Goal: Navigation & Orientation: Understand site structure

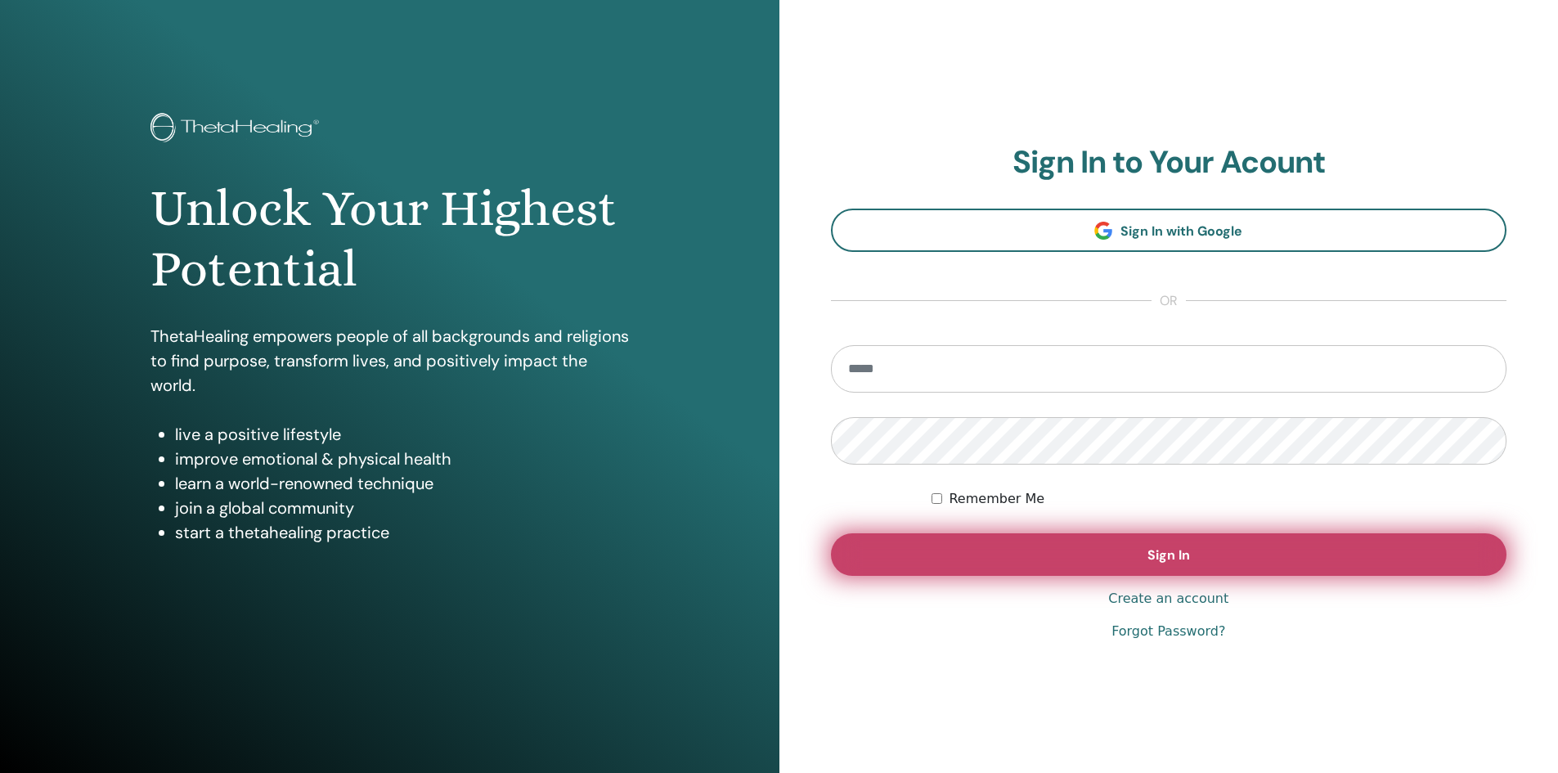
type input "**********"
click at [1170, 559] on span "Sign In" at bounding box center [1168, 554] width 43 height 17
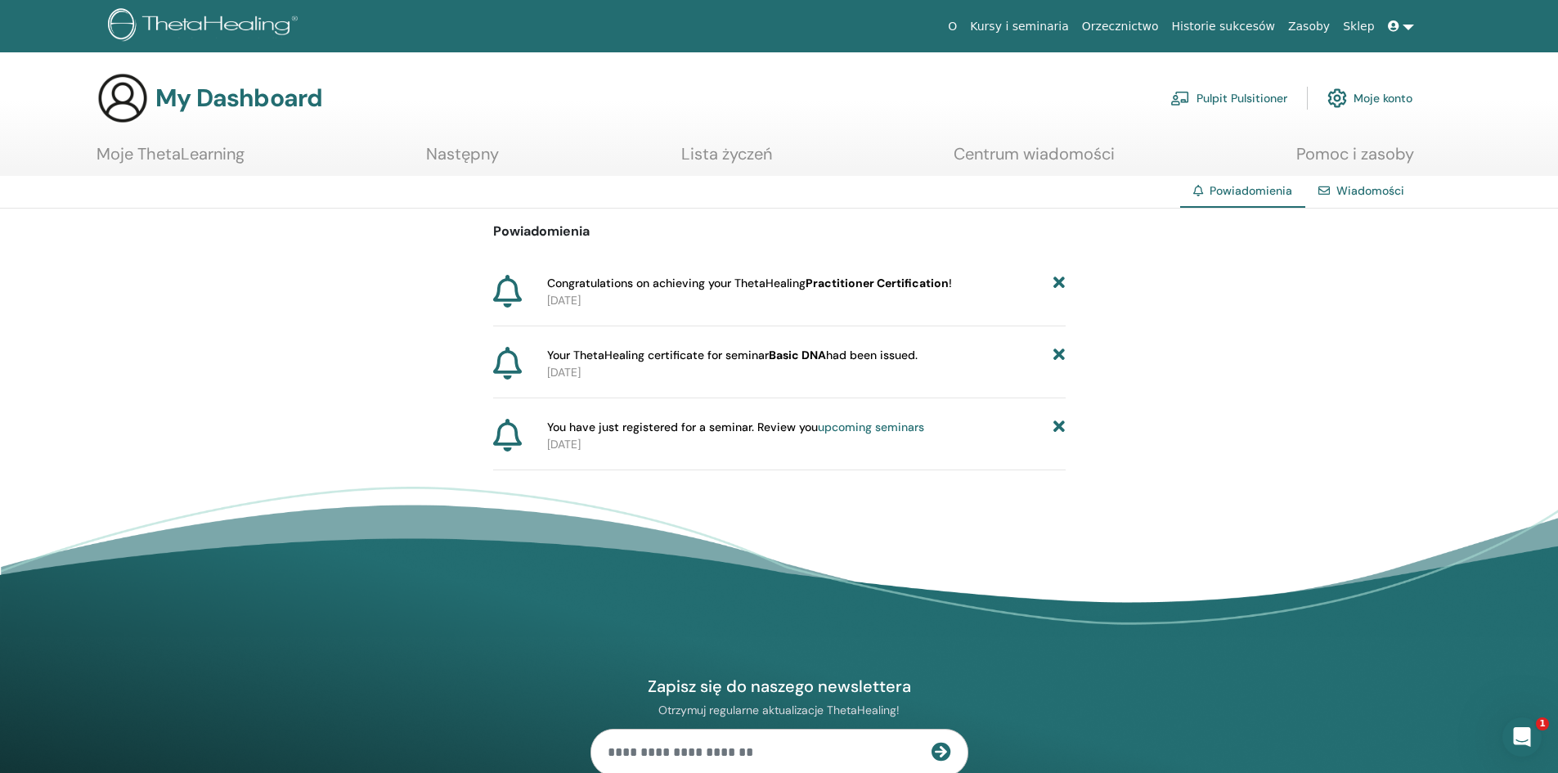
click at [714, 155] on link "Lista życzeń" at bounding box center [726, 160] width 91 height 32
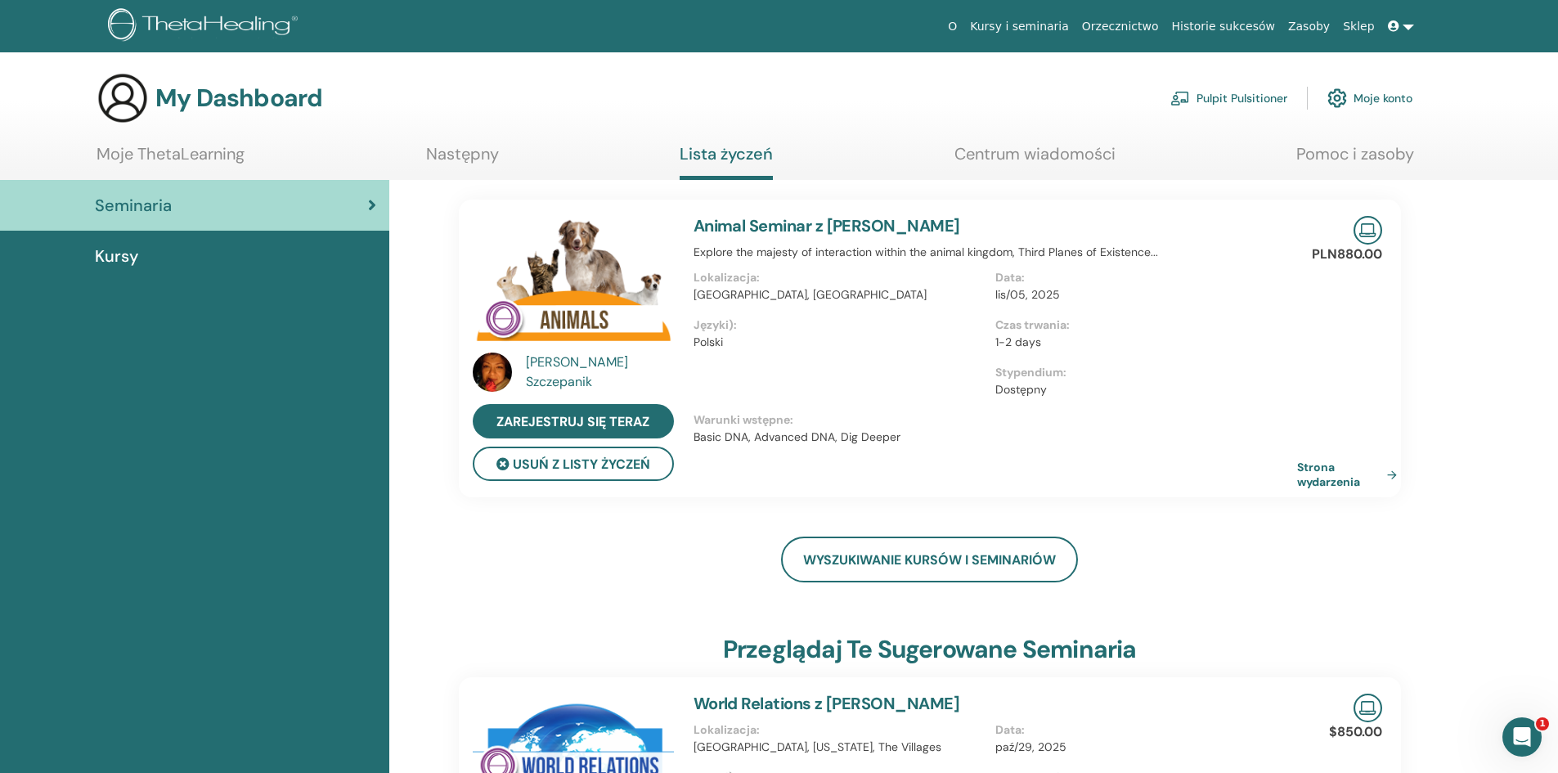
click at [157, 152] on link "Moje ThetaLearning" at bounding box center [171, 160] width 148 height 32
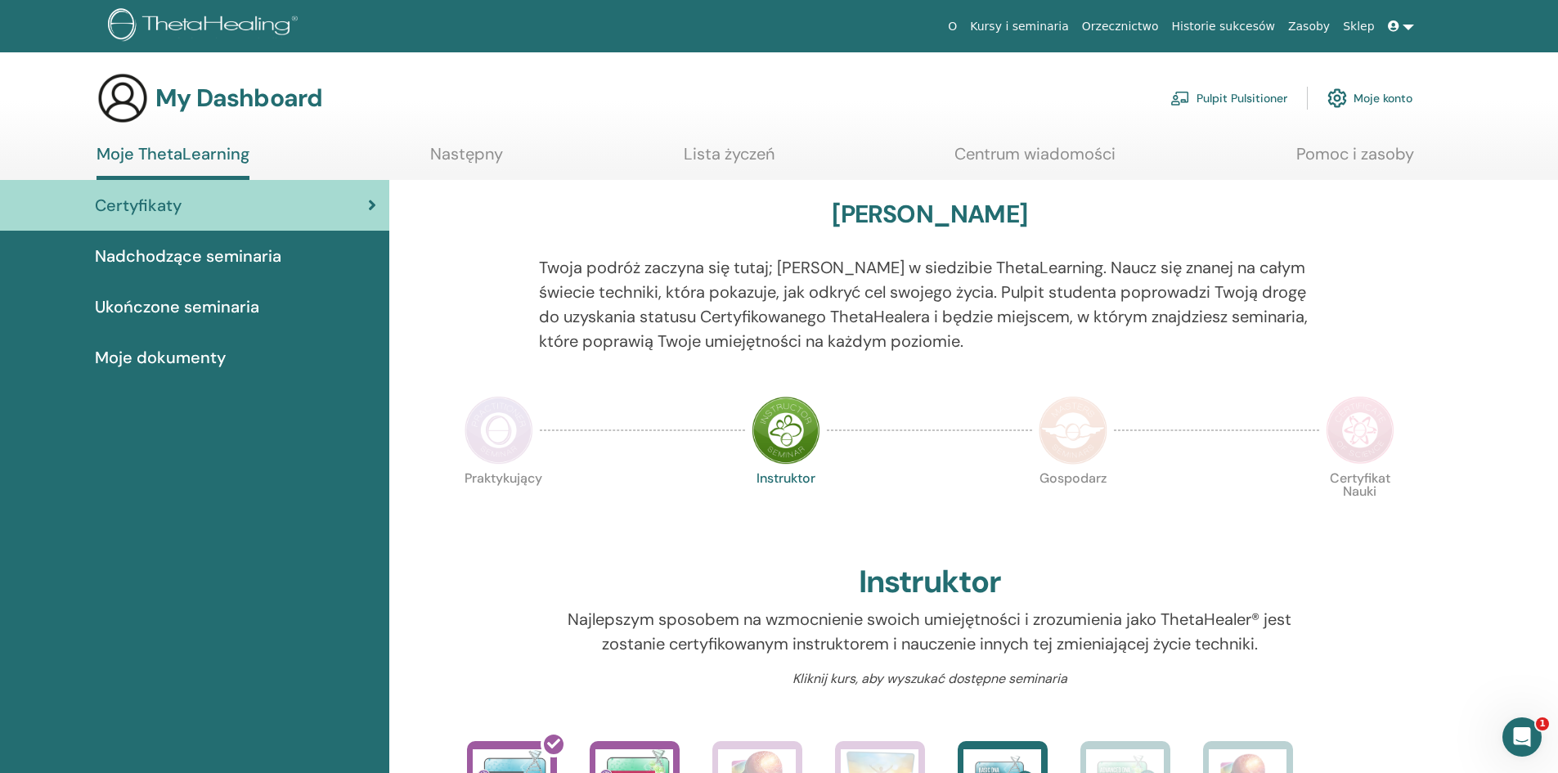
click at [197, 299] on span "Ukończone seminaria" at bounding box center [177, 306] width 164 height 25
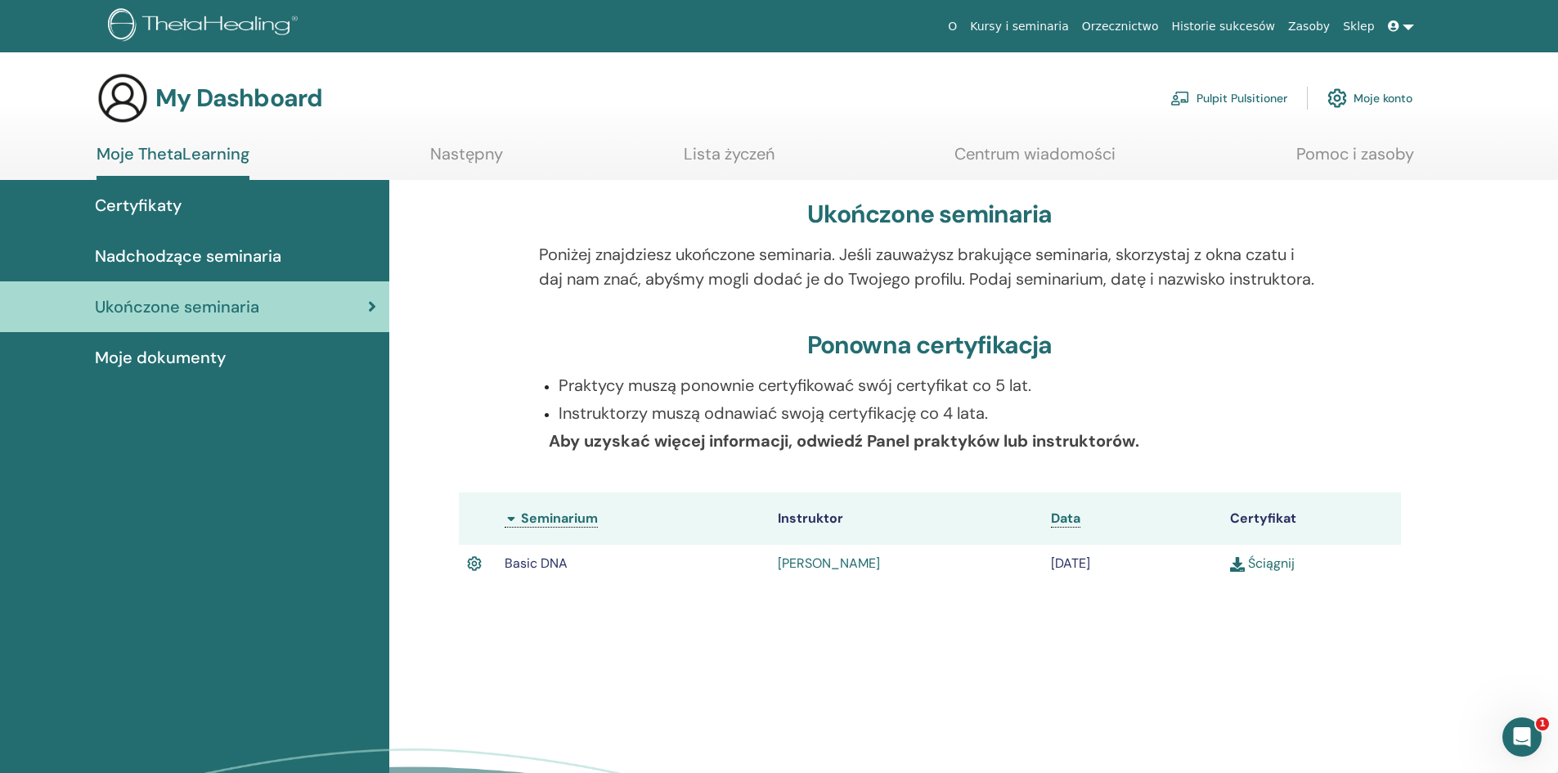
click at [209, 259] on span "Nadchodzące seminaria" at bounding box center [188, 256] width 186 height 25
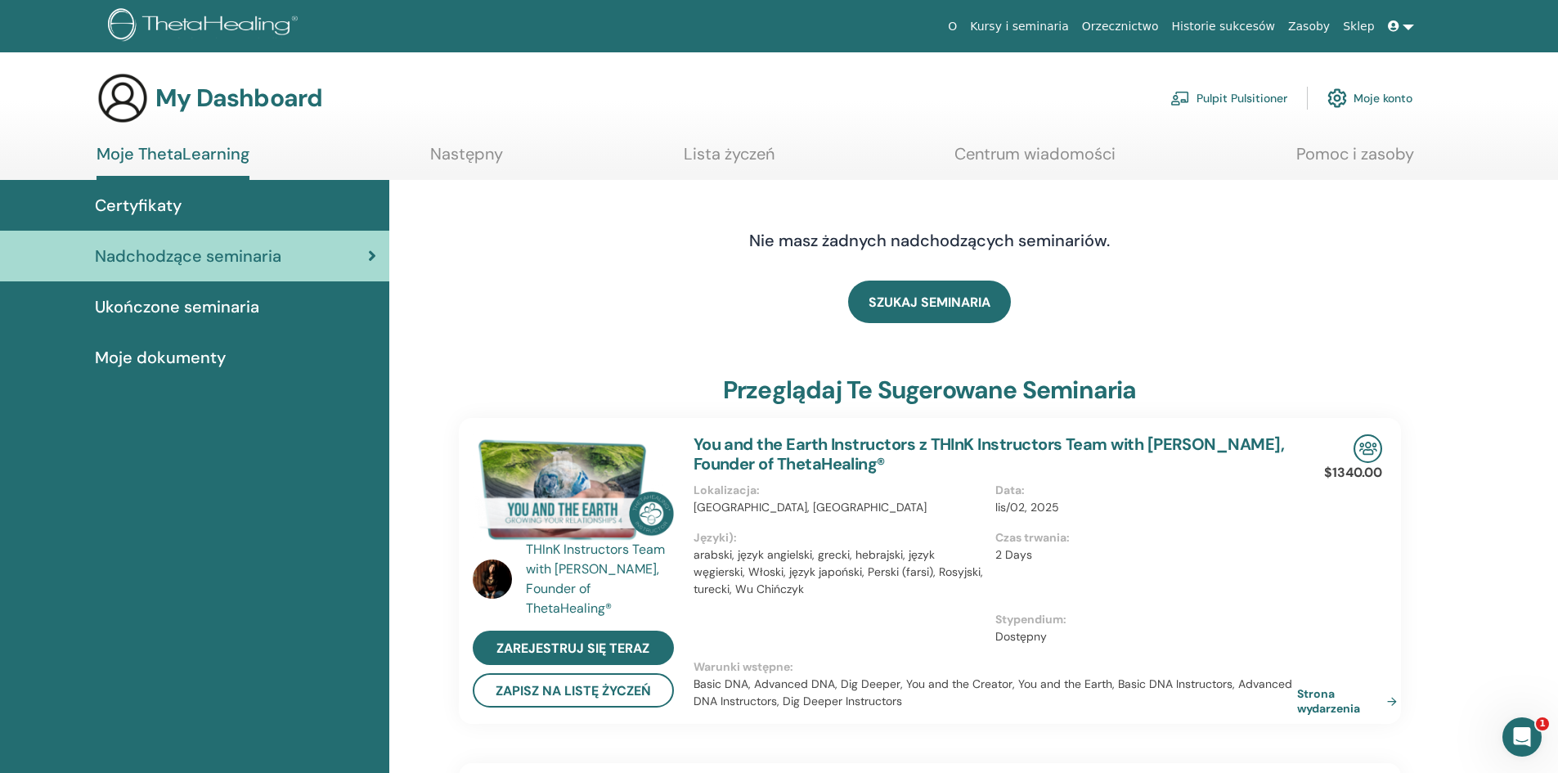
click at [171, 361] on span "Moje dokumenty" at bounding box center [160, 357] width 131 height 25
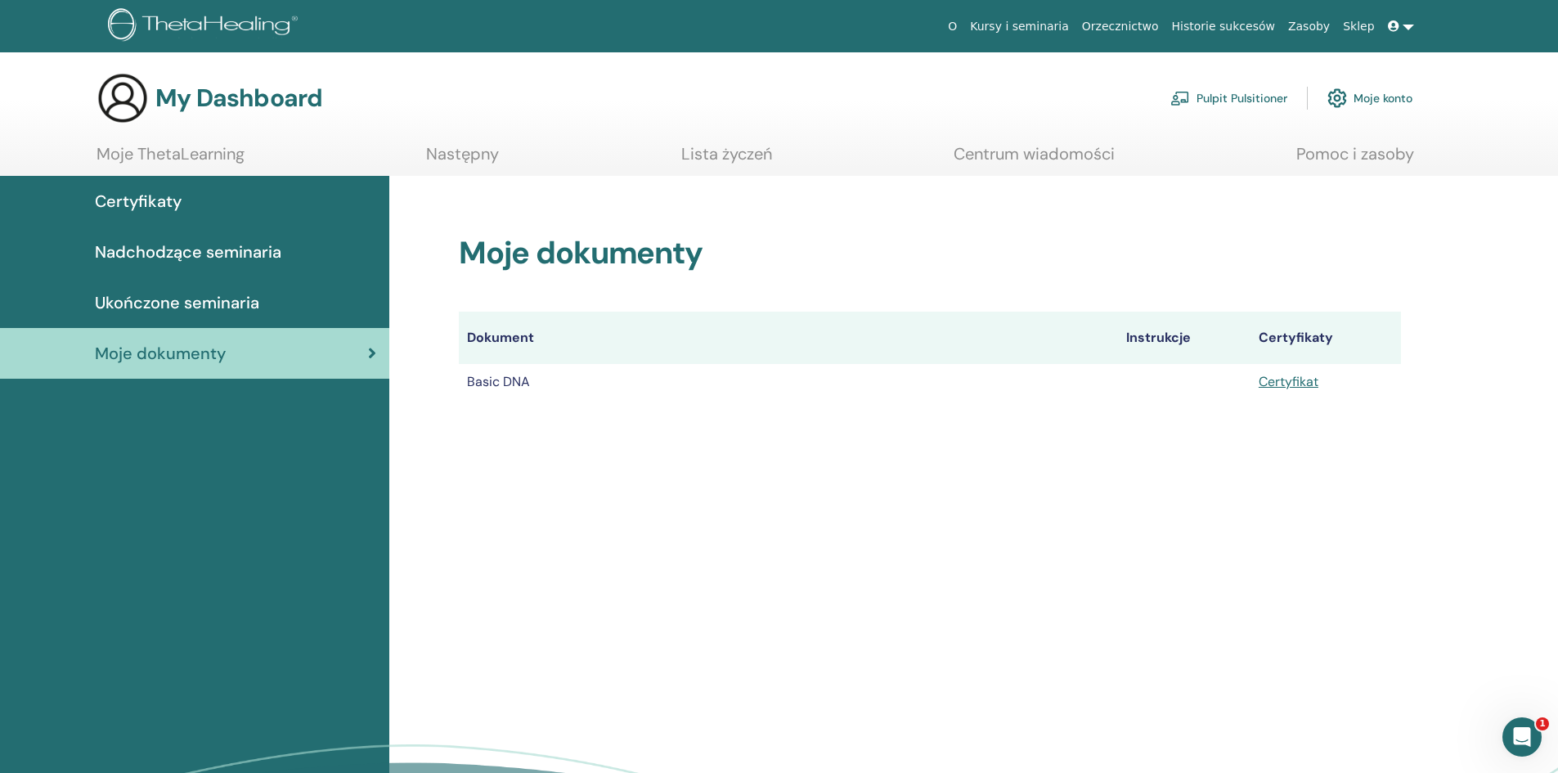
click at [132, 197] on span "Certyfikaty" at bounding box center [138, 201] width 87 height 25
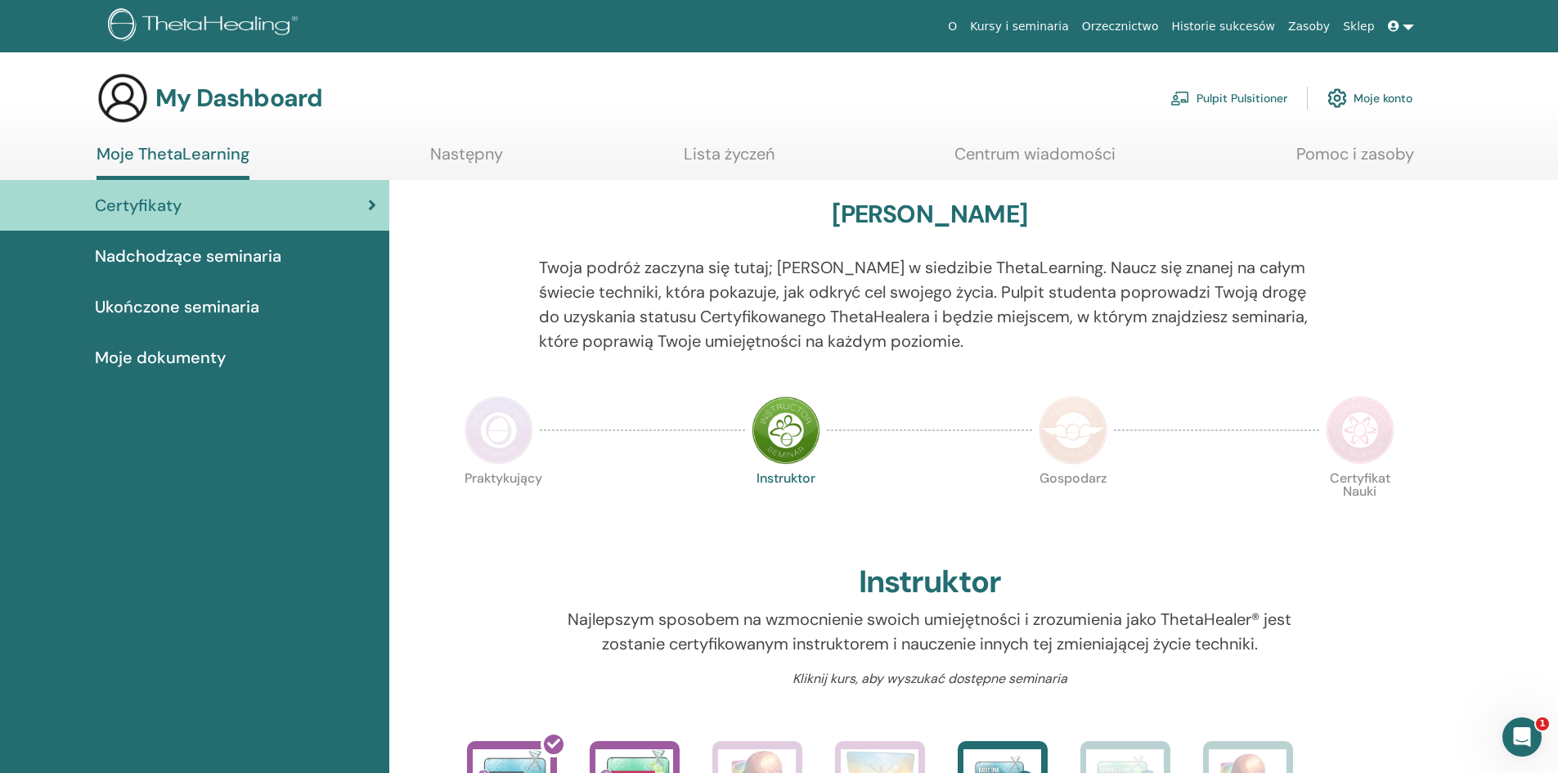
click at [1049, 150] on link "Centrum wiadomości" at bounding box center [1034, 160] width 161 height 32
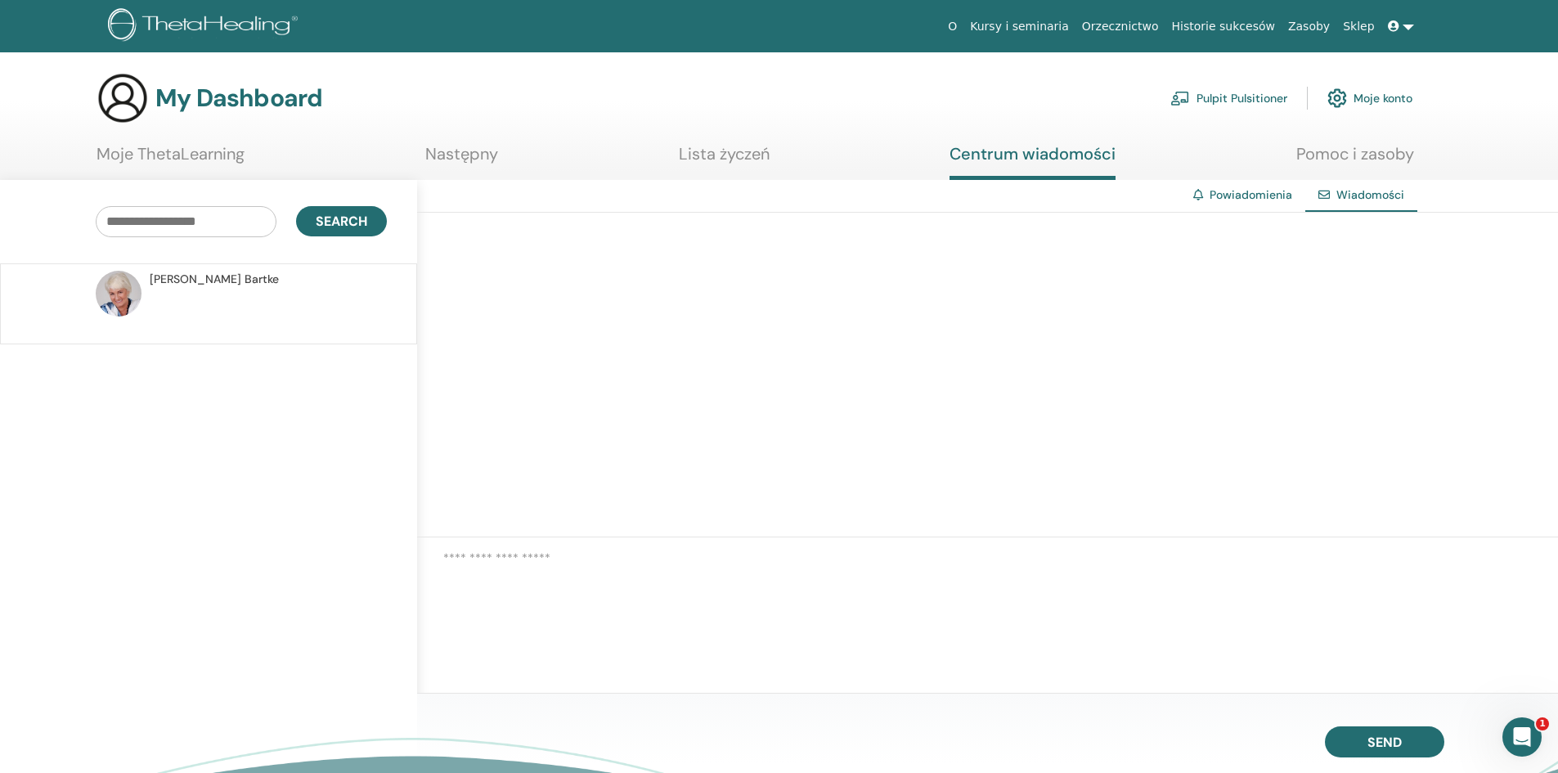
click at [1379, 150] on link "Pomoc i zasoby" at bounding box center [1355, 160] width 118 height 32
